Goal: Check status: Check status

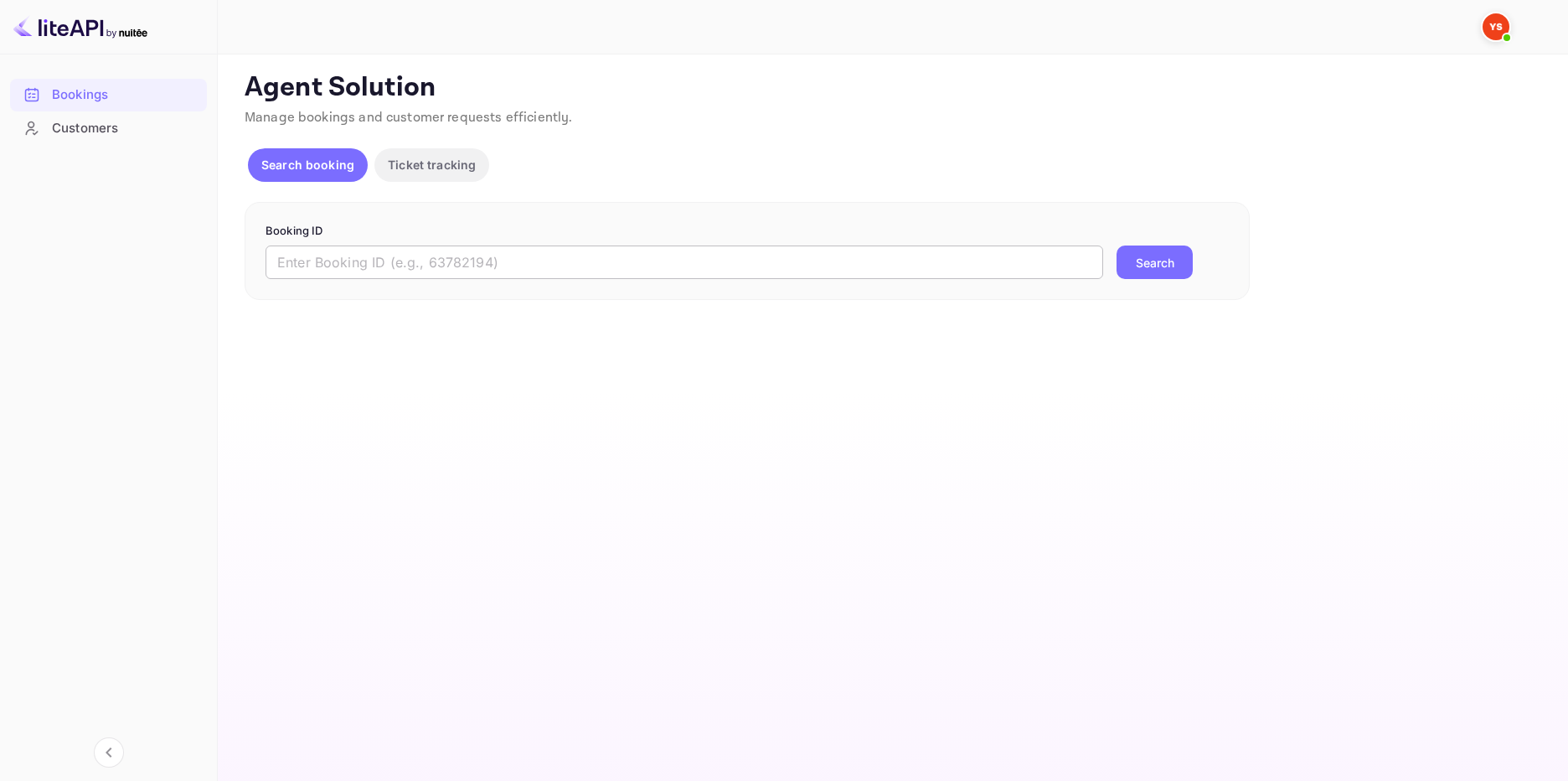
click at [677, 254] on input "text" at bounding box center [684, 262] width 837 height 33
paste input "9851122"
type input "9851122"
click at [1170, 255] on button "Search" at bounding box center [1154, 262] width 76 height 33
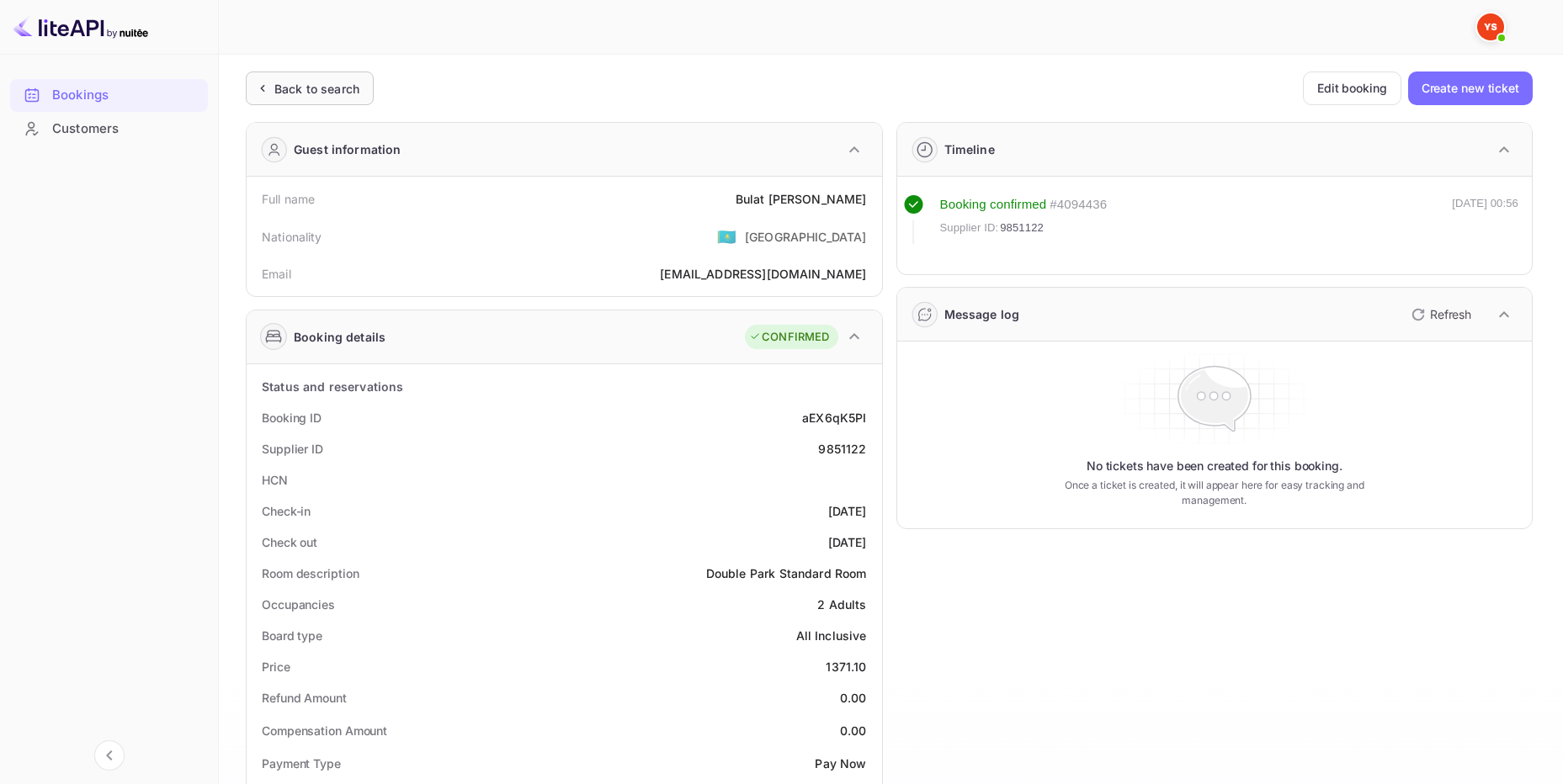
click at [334, 86] on div "Back to search" at bounding box center [317, 88] width 85 height 17
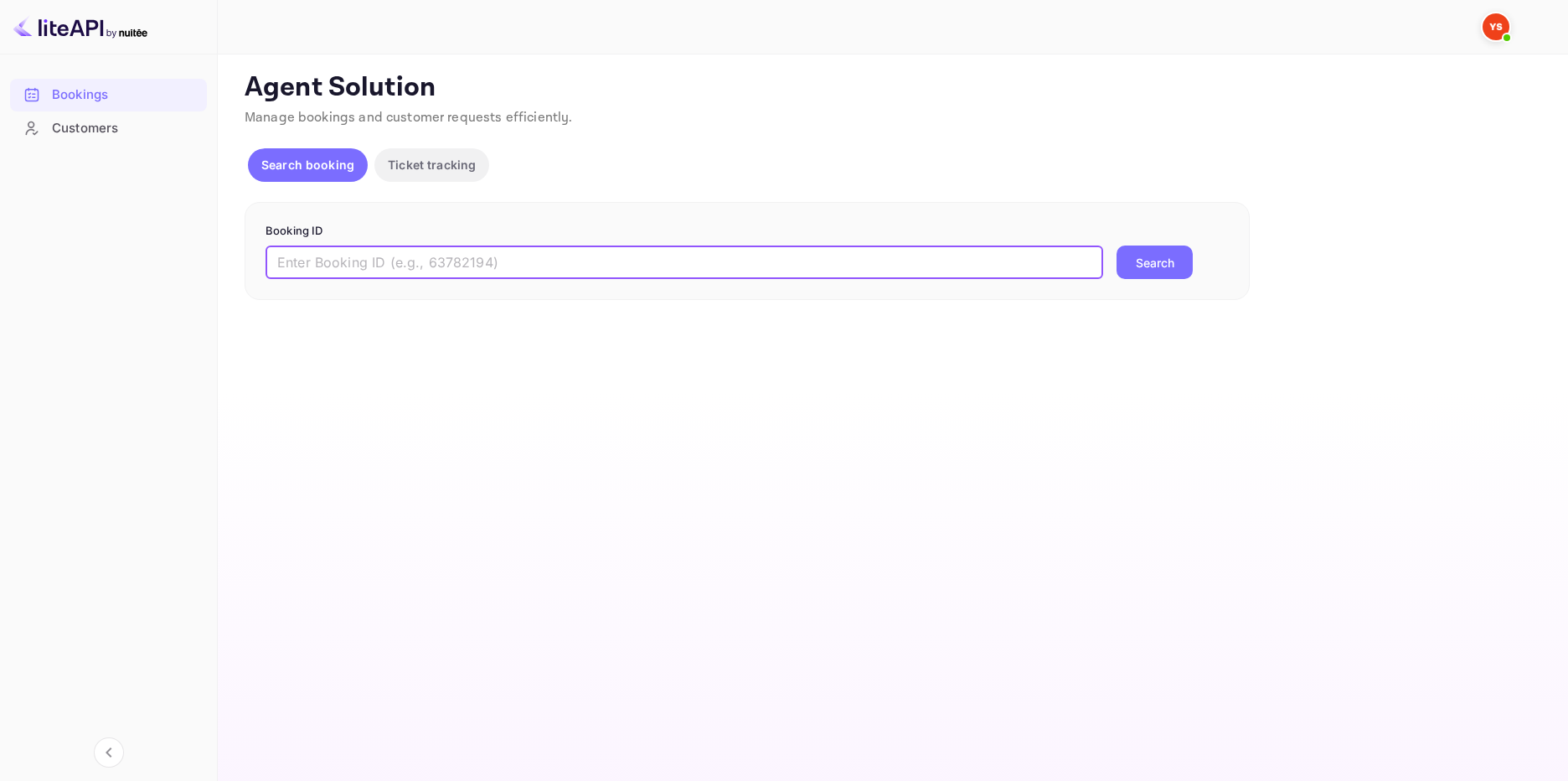
drag, startPoint x: 462, startPoint y: 266, endPoint x: 479, endPoint y: 260, distance: 18.0
click at [464, 263] on input "text" at bounding box center [684, 262] width 837 height 33
paste input "9589703"
type input "9589703"
click at [1122, 258] on button "Search" at bounding box center [1154, 262] width 76 height 33
